Goal: Transaction & Acquisition: Purchase product/service

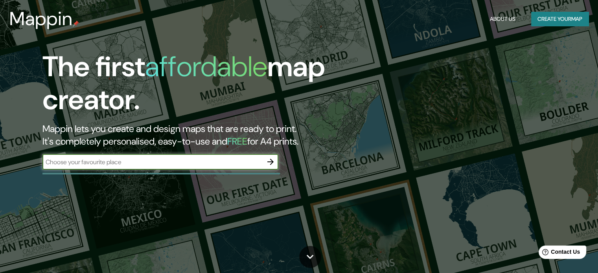
click at [138, 165] on input "text" at bounding box center [152, 162] width 220 height 9
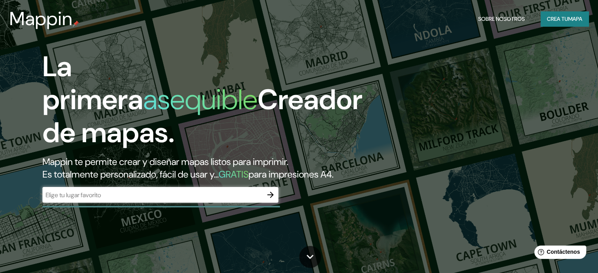
click at [267, 122] on h1 "La primera asequible Creador de mapas." at bounding box center [202, 102] width 320 height 105
click at [160, 200] on input "text" at bounding box center [152, 195] width 220 height 9
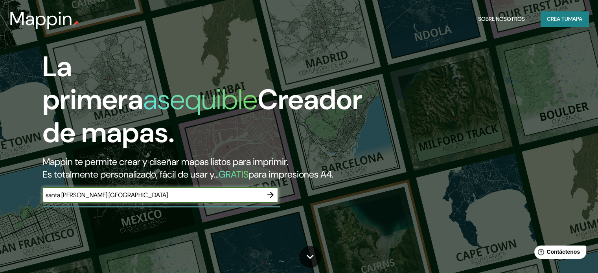
type input "santa [PERSON_NAME] [GEOGRAPHIC_DATA]"
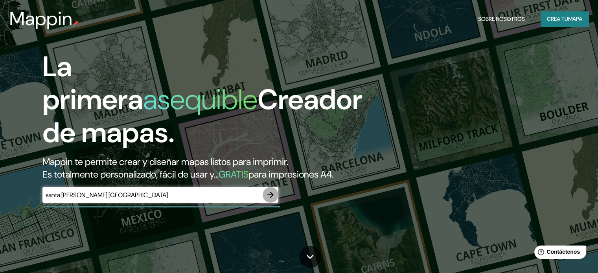
click at [273, 200] on icon "button" at bounding box center [270, 194] width 9 height 9
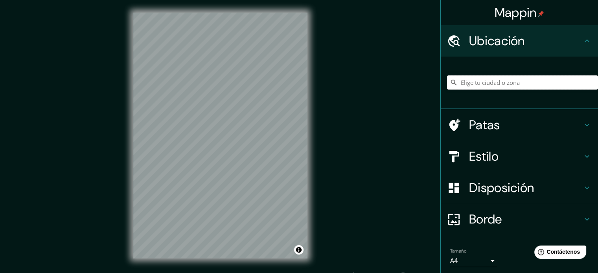
click at [483, 79] on input "Elige tu ciudad o zona" at bounding box center [522, 83] width 151 height 14
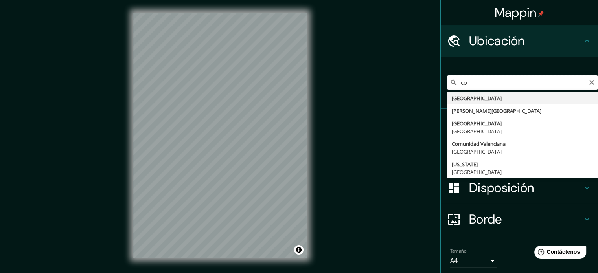
type input "c"
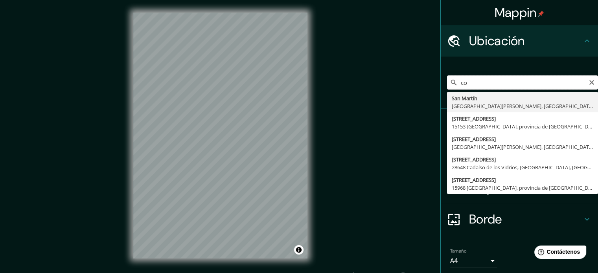
type input "c"
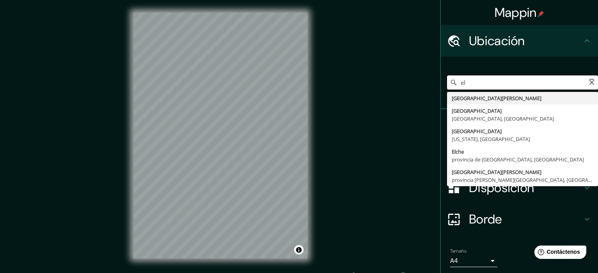
type input "e"
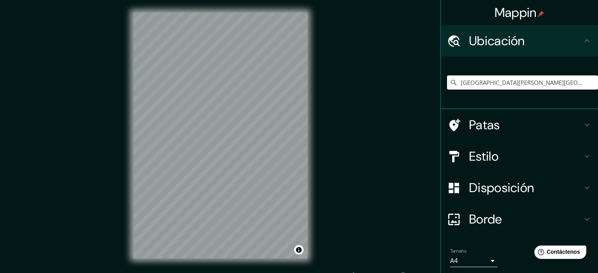
click at [569, 151] on h4 "Estilo" at bounding box center [525, 157] width 113 height 16
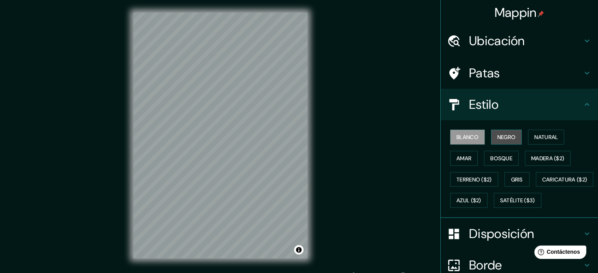
click at [497, 136] on font "Negro" at bounding box center [506, 137] width 18 height 7
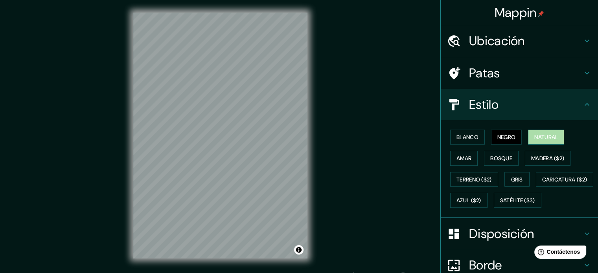
click at [540, 137] on font "Natural" at bounding box center [546, 137] width 24 height 7
click at [467, 155] on button "Amar" at bounding box center [464, 158] width 28 height 15
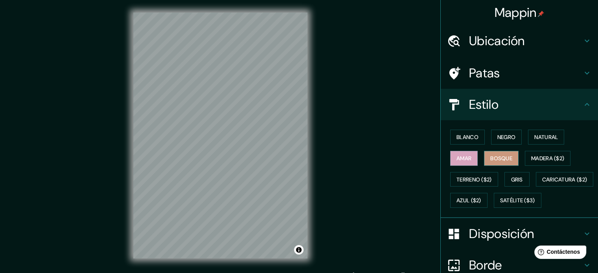
click at [499, 157] on font "Bosque" at bounding box center [501, 158] width 22 height 7
click at [533, 157] on font "Madera ($2)" at bounding box center [547, 158] width 33 height 7
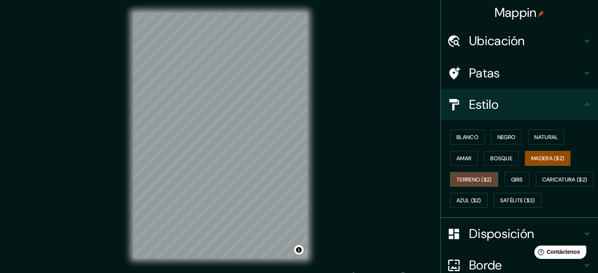
click at [463, 180] on font "Terreno ($2)" at bounding box center [474, 179] width 35 height 7
click at [507, 180] on button "Gris" at bounding box center [517, 179] width 25 height 15
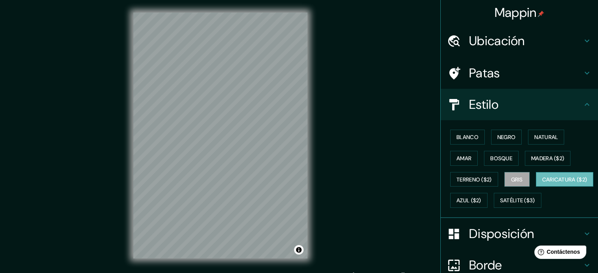
click at [542, 183] on font "Caricatura ($2)" at bounding box center [564, 179] width 45 height 7
click at [532, 83] on div "Patas" at bounding box center [519, 72] width 157 height 31
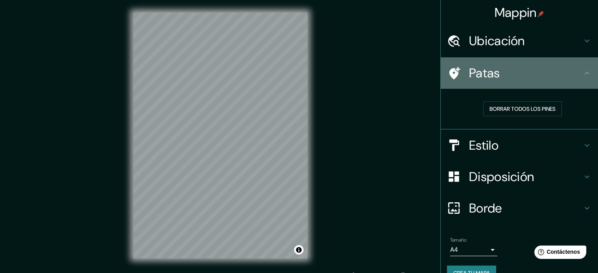
click at [555, 73] on h4 "Patas" at bounding box center [525, 73] width 113 height 16
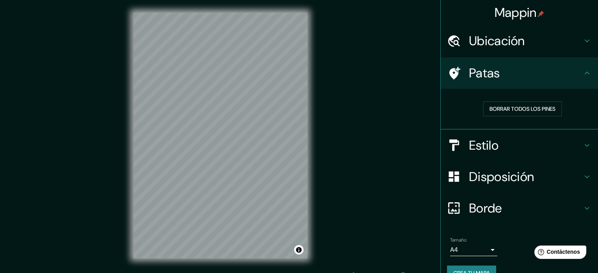
scroll to position [16, 0]
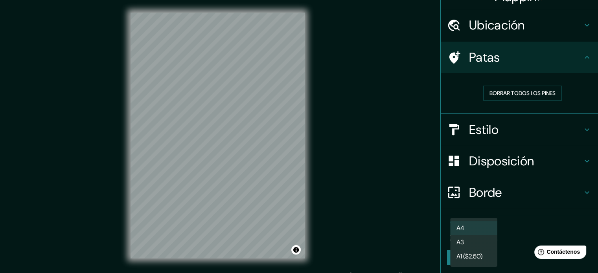
click at [484, 233] on body "Mappin Ubicación [GEOGRAPHIC_DATA][PERSON_NAME][GEOGRAPHIC_DATA], [GEOGRAPHIC_D…" at bounding box center [299, 136] width 598 height 273
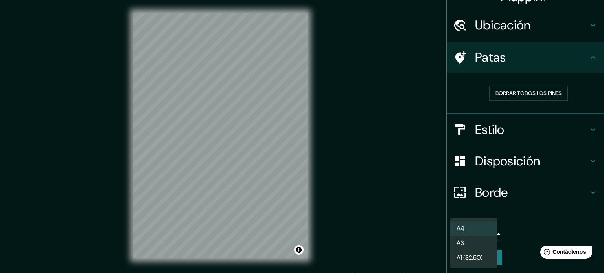
click at [520, 227] on div at bounding box center [302, 136] width 604 height 273
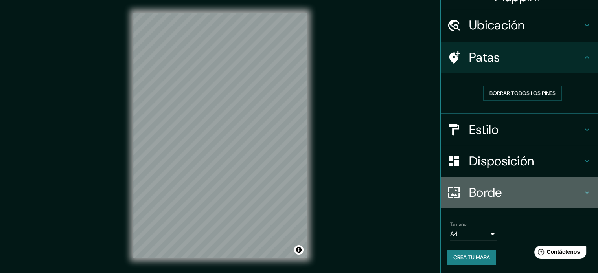
click at [500, 192] on h4 "Borde" at bounding box center [525, 193] width 113 height 16
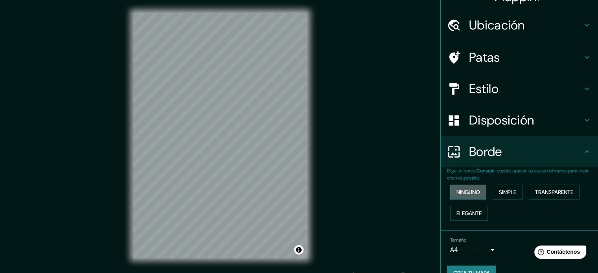
click at [477, 194] on button "Ninguno" at bounding box center [468, 192] width 36 height 15
click at [499, 194] on font "Simple" at bounding box center [507, 192] width 17 height 7
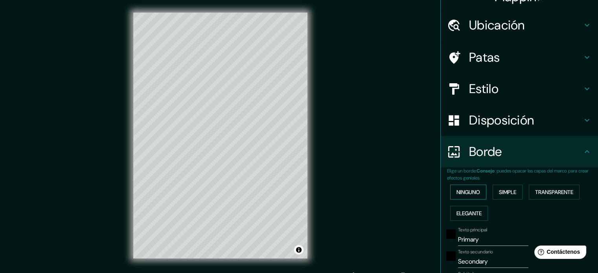
click at [473, 196] on font "Ninguno" at bounding box center [469, 192] width 24 height 10
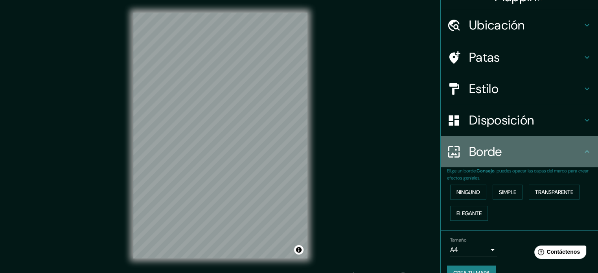
click at [512, 161] on div "Borde" at bounding box center [519, 151] width 157 height 31
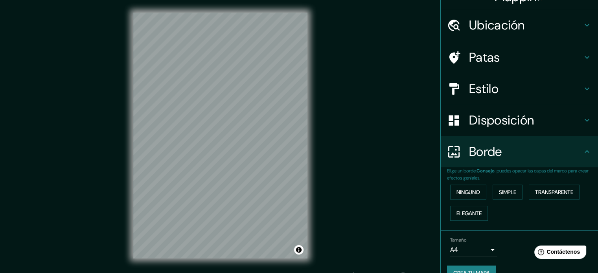
click at [496, 127] on font "Disposición" at bounding box center [501, 120] width 65 height 17
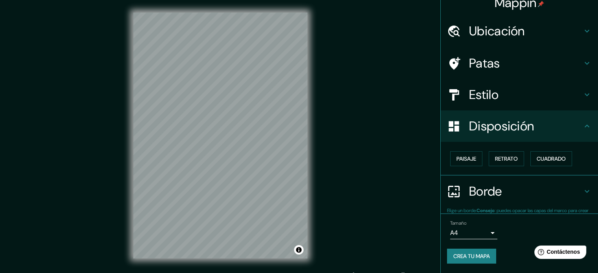
scroll to position [9, 0]
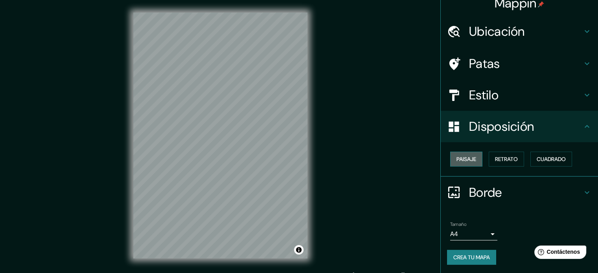
click at [469, 160] on font "Paisaje" at bounding box center [467, 159] width 20 height 7
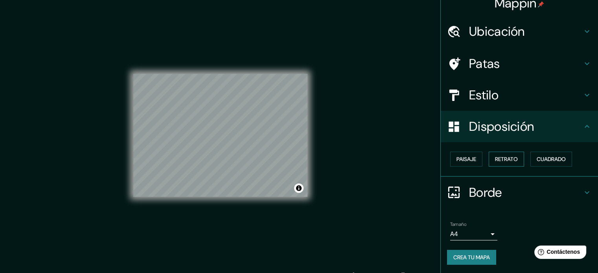
click at [497, 157] on font "Retrato" at bounding box center [506, 159] width 23 height 7
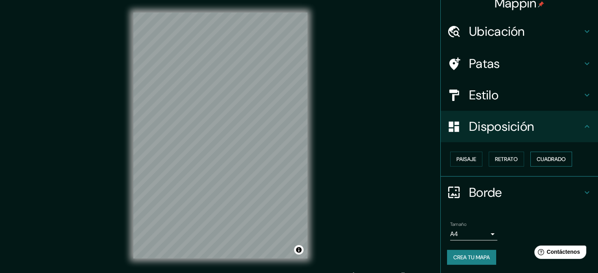
click at [538, 153] on button "Cuadrado" at bounding box center [552, 159] width 42 height 15
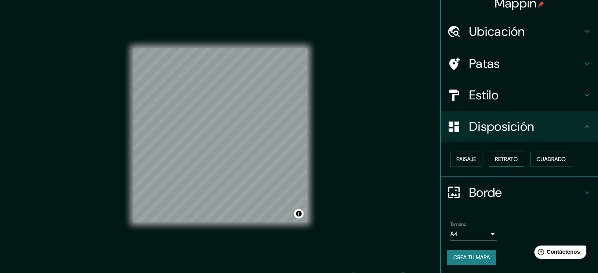
click at [507, 156] on font "Retrato" at bounding box center [506, 159] width 23 height 7
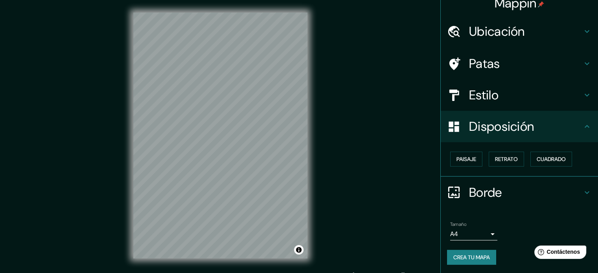
click at [516, 141] on div "Disposición" at bounding box center [519, 126] width 157 height 31
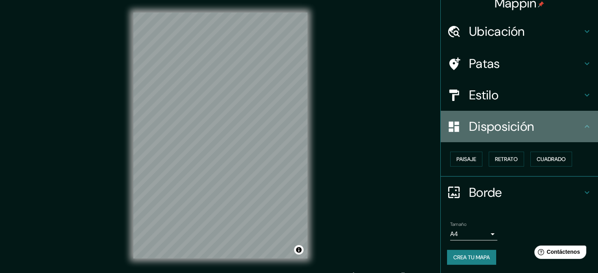
click at [582, 125] on icon at bounding box center [586, 126] width 9 height 9
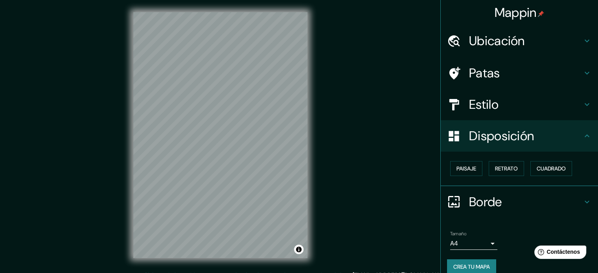
scroll to position [0, 0]
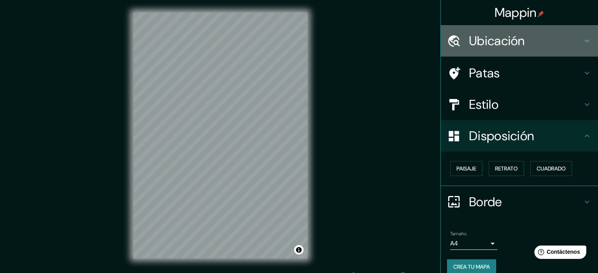
click at [485, 47] on font "Ubicación" at bounding box center [497, 41] width 56 height 17
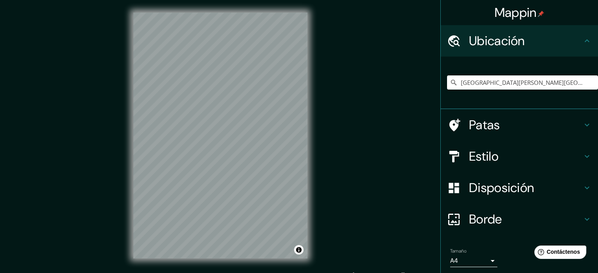
click at [491, 42] on font "Ubicación" at bounding box center [497, 41] width 56 height 17
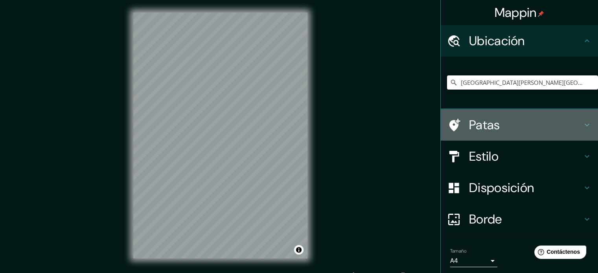
click at [501, 120] on h4 "Patas" at bounding box center [525, 125] width 113 height 16
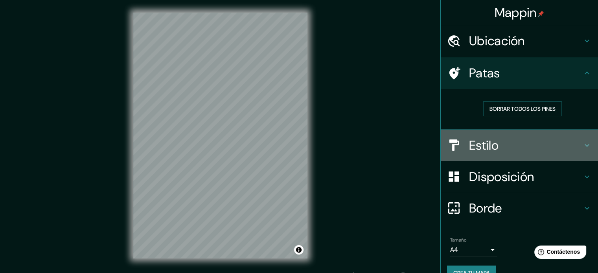
click at [499, 146] on h4 "Estilo" at bounding box center [525, 146] width 113 height 16
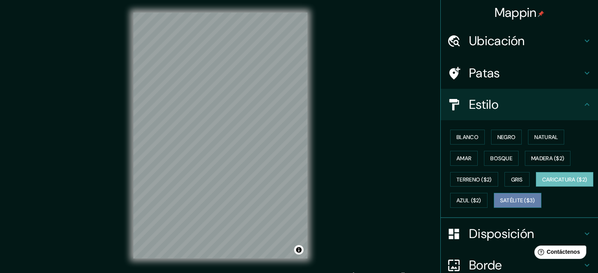
click at [500, 204] on font "Satélite ($3)" at bounding box center [517, 200] width 35 height 7
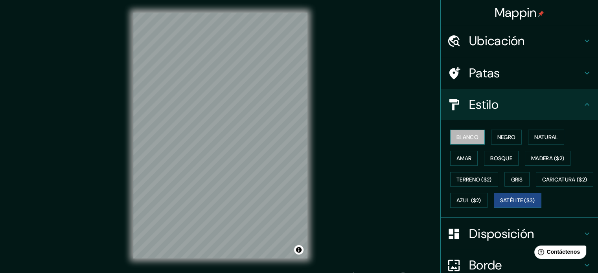
click at [466, 136] on font "Blanco" at bounding box center [468, 137] width 22 height 7
click at [504, 140] on font "Negro" at bounding box center [506, 137] width 18 height 7
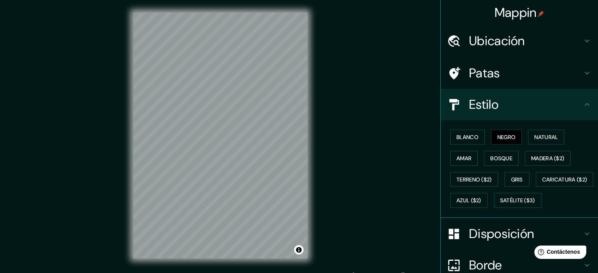
click at [504, 46] on font "Ubicación" at bounding box center [497, 41] width 56 height 17
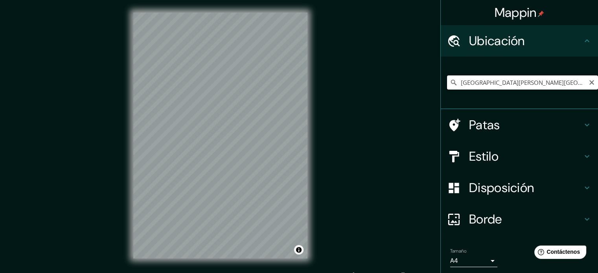
click at [560, 81] on input "[GEOGRAPHIC_DATA][PERSON_NAME][GEOGRAPHIC_DATA], [GEOGRAPHIC_DATA]" at bounding box center [522, 83] width 151 height 14
click at [576, 82] on input "[GEOGRAPHIC_DATA][PERSON_NAME][GEOGRAPHIC_DATA], [GEOGRAPHIC_DATA]" at bounding box center [522, 83] width 151 height 14
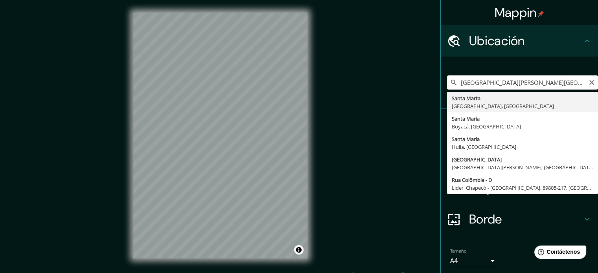
type input "[GEOGRAPHIC_DATA][PERSON_NAME][GEOGRAPHIC_DATA], [GEOGRAPHIC_DATA]"
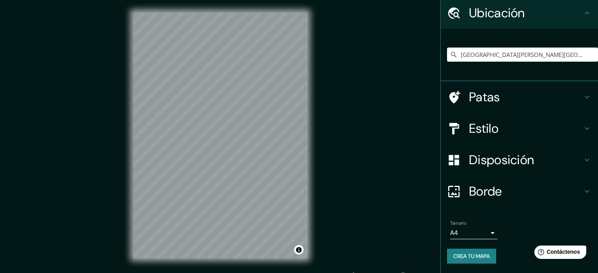
scroll to position [27, 0]
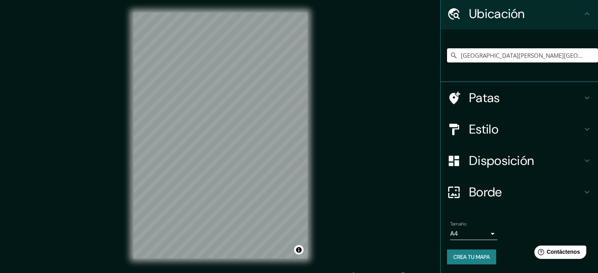
click at [481, 124] on font "Estilo" at bounding box center [483, 129] width 29 height 17
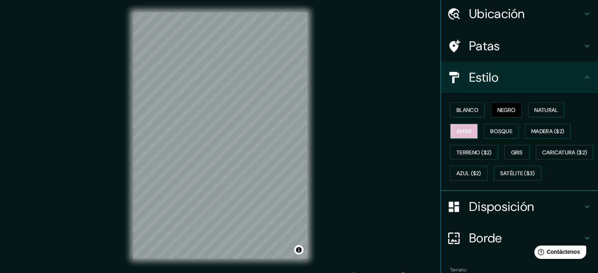
click at [461, 133] on font "Amar" at bounding box center [464, 131] width 15 height 7
click at [495, 131] on font "Bosque" at bounding box center [501, 131] width 22 height 7
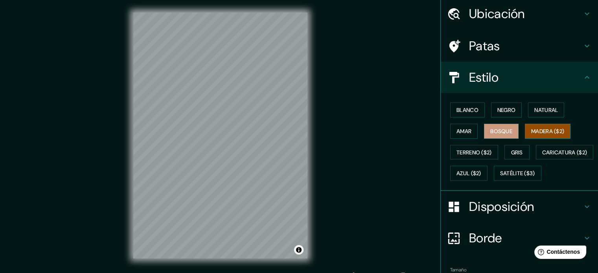
click at [535, 132] on font "Madera ($2)" at bounding box center [547, 131] width 33 height 7
click at [243, 184] on div at bounding box center [242, 184] width 6 height 6
click at [490, 151] on button "Terreno ($2)" at bounding box center [474, 152] width 48 height 15
click at [554, 129] on font "Madera ($2)" at bounding box center [547, 131] width 33 height 7
click at [500, 130] on font "Bosque" at bounding box center [501, 131] width 22 height 7
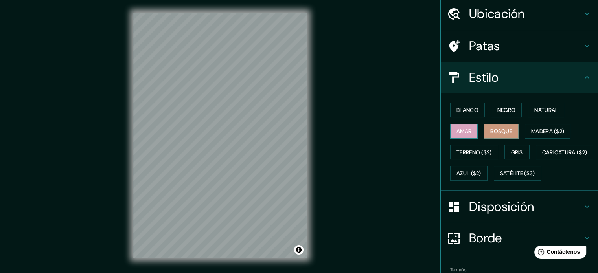
click at [457, 133] on font "Amar" at bounding box center [464, 131] width 15 height 7
click at [463, 110] on font "Blanco" at bounding box center [468, 110] width 22 height 7
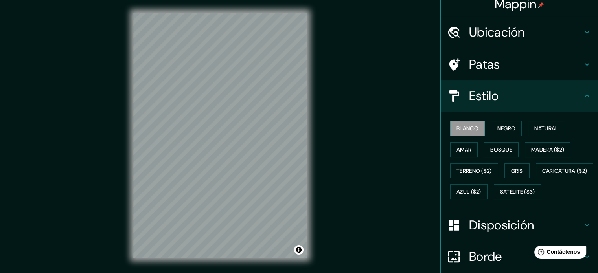
scroll to position [0, 0]
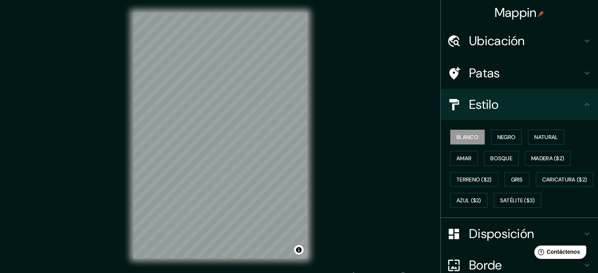
click at [584, 103] on icon at bounding box center [586, 104] width 9 height 9
click at [582, 74] on icon at bounding box center [586, 72] width 9 height 9
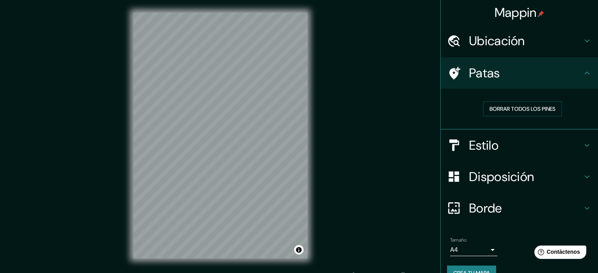
click at [566, 79] on h4 "Patas" at bounding box center [525, 73] width 113 height 16
click at [582, 69] on icon at bounding box center [586, 72] width 9 height 9
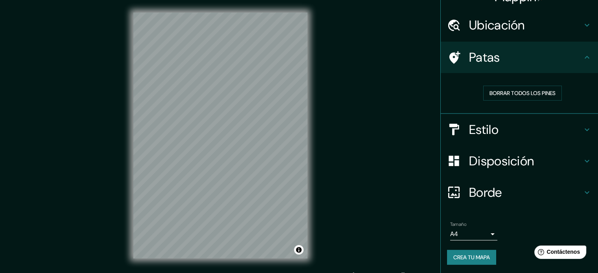
click at [576, 157] on h4 "Disposición" at bounding box center [525, 161] width 113 height 16
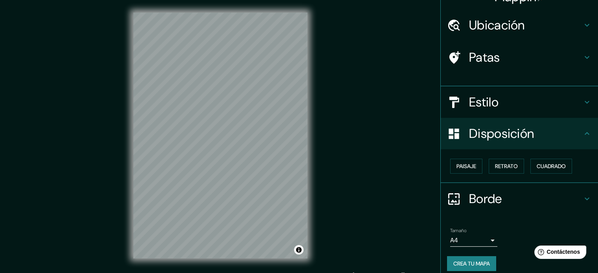
scroll to position [9, 0]
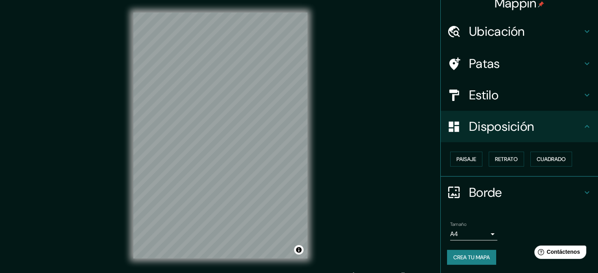
click at [582, 125] on icon at bounding box center [586, 126] width 9 height 9
click at [582, 189] on icon at bounding box center [586, 192] width 9 height 9
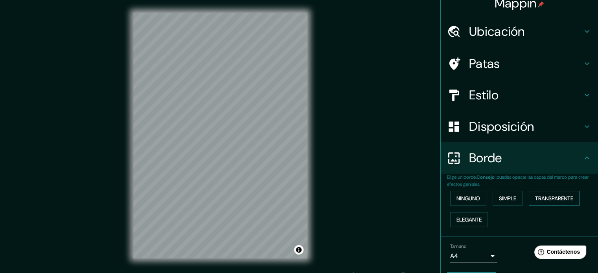
click at [566, 197] on font "Transparente" at bounding box center [554, 198] width 38 height 7
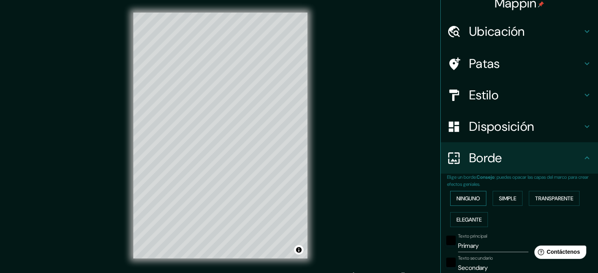
click at [473, 197] on font "Ninguno" at bounding box center [469, 198] width 24 height 7
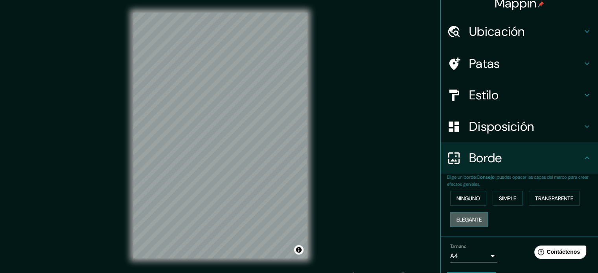
click at [475, 215] on font "Elegante" at bounding box center [469, 220] width 25 height 10
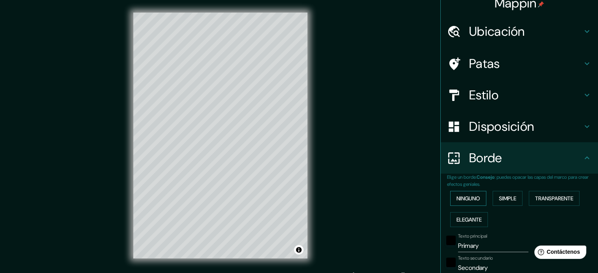
click at [467, 193] on font "Ninguno" at bounding box center [469, 198] width 24 height 10
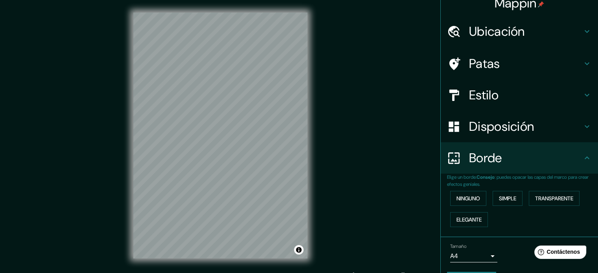
click at [575, 124] on h4 "Disposición" at bounding box center [525, 127] width 113 height 16
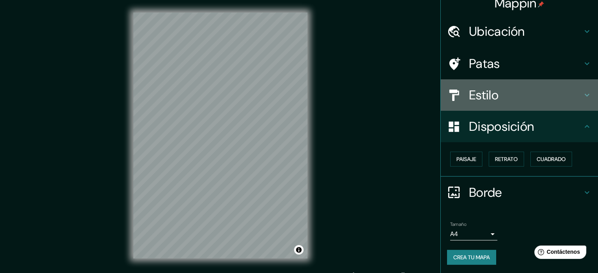
click at [558, 101] on h4 "Estilo" at bounding box center [525, 95] width 113 height 16
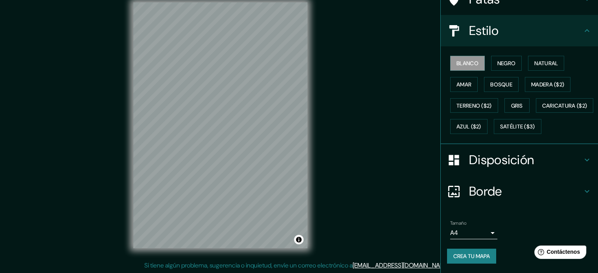
scroll to position [0, 0]
